Goal: Transaction & Acquisition: Purchase product/service

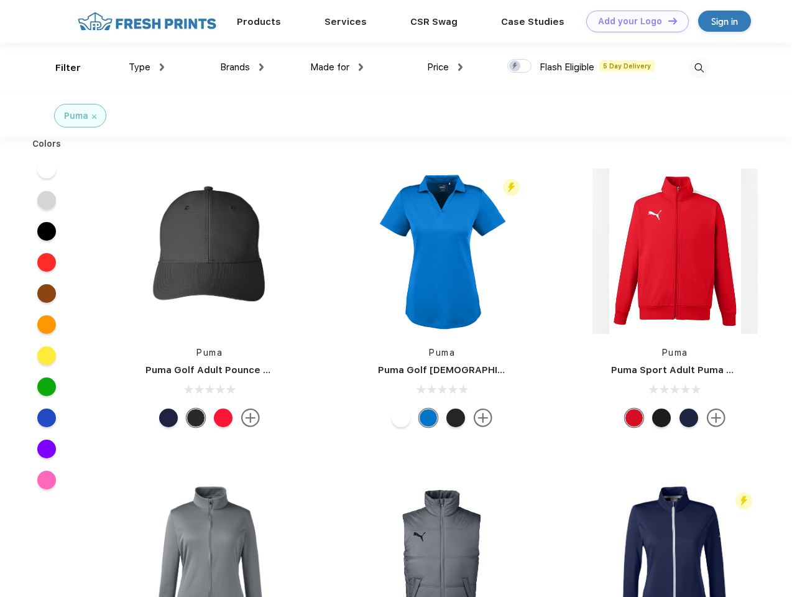
click at [633, 21] on link "Add your Logo Design Tool" at bounding box center [638, 22] width 103 height 22
click at [0, 0] on div "Design Tool" at bounding box center [0, 0] width 0 height 0
click at [667, 21] on link "Add your Logo Design Tool" at bounding box center [638, 22] width 103 height 22
click at [60, 68] on div "Filter" at bounding box center [68, 68] width 26 height 14
click at [147, 67] on span "Type" at bounding box center [140, 67] width 22 height 11
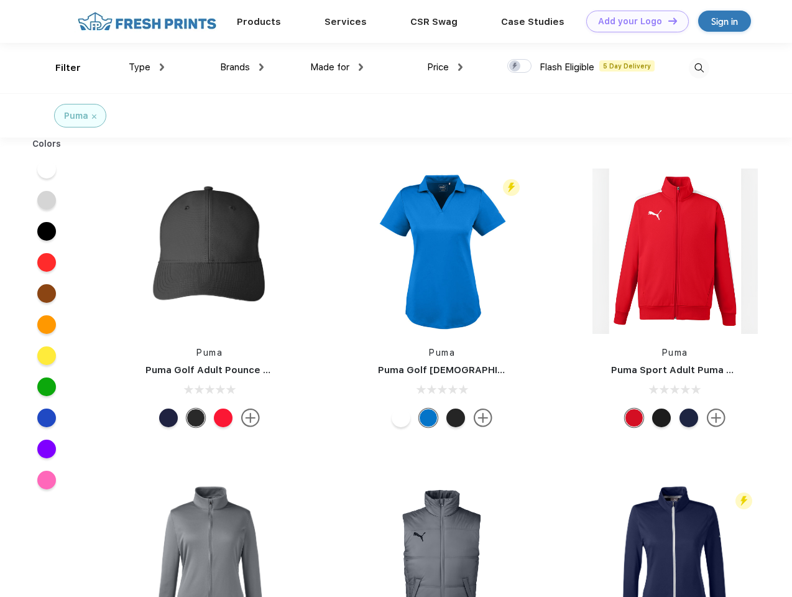
click at [242, 67] on span "Brands" at bounding box center [235, 67] width 30 height 11
click at [337, 67] on span "Made for" at bounding box center [329, 67] width 39 height 11
click at [445, 67] on span "Price" at bounding box center [438, 67] width 22 height 11
click at [520, 67] on div at bounding box center [520, 66] width 24 height 14
click at [516, 67] on input "checkbox" at bounding box center [512, 62] width 8 height 8
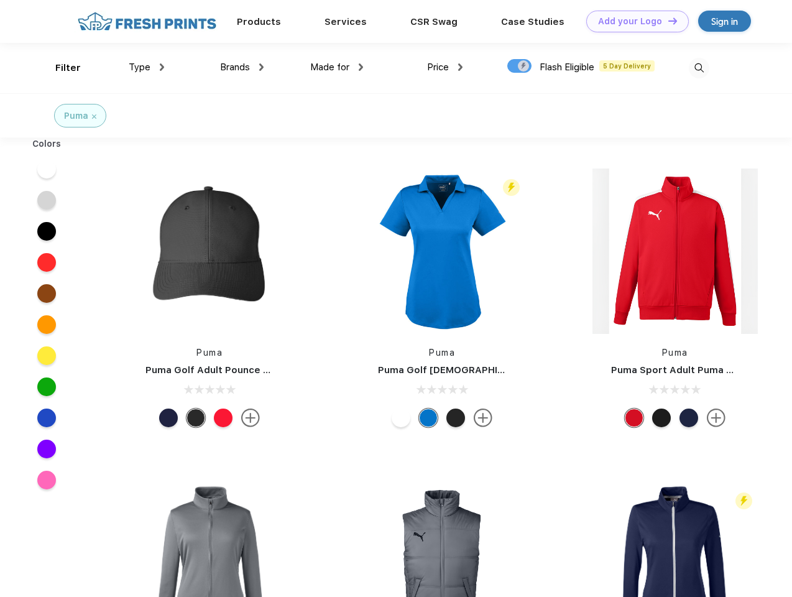
checkbox input "true"
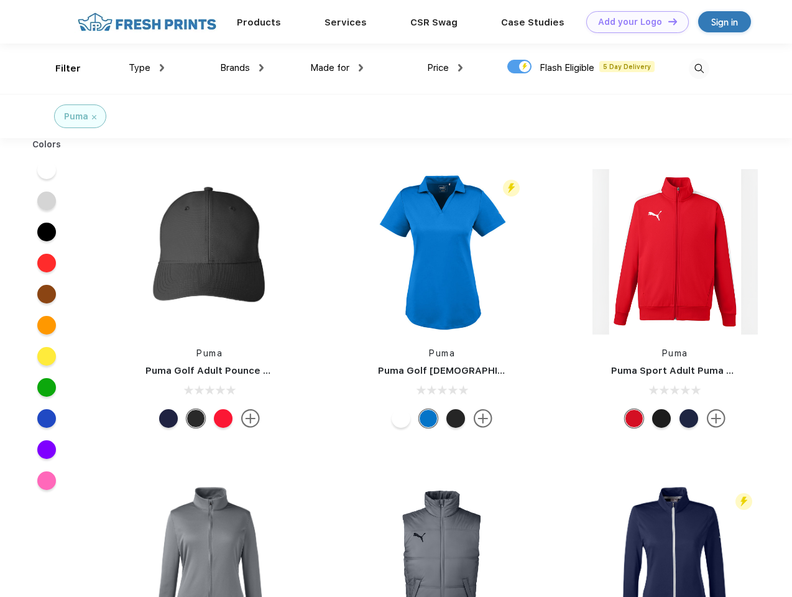
click at [699, 68] on img at bounding box center [699, 68] width 21 height 21
